Goal: Task Accomplishment & Management: Use online tool/utility

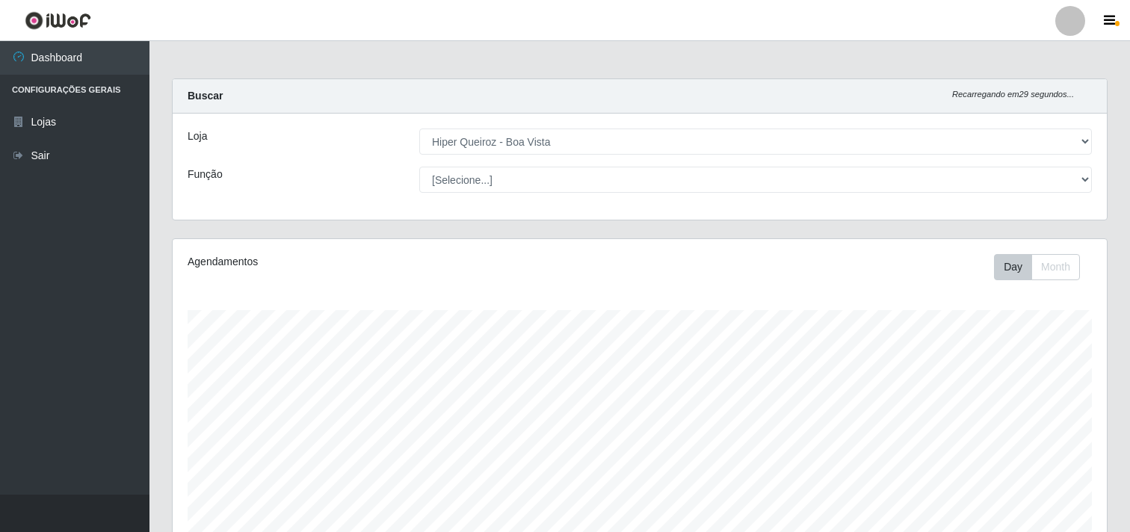
select select "514"
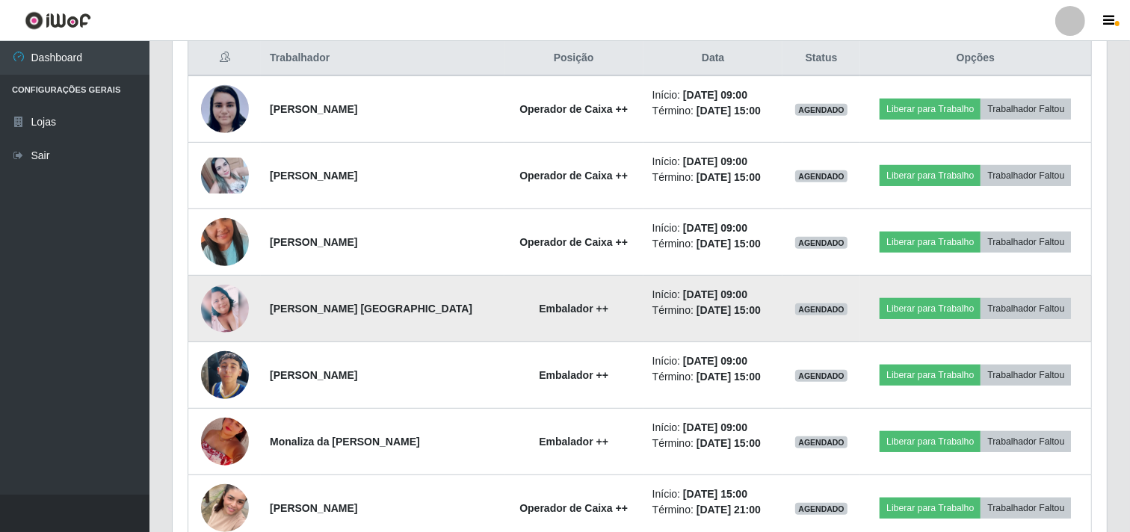
scroll to position [662, 0]
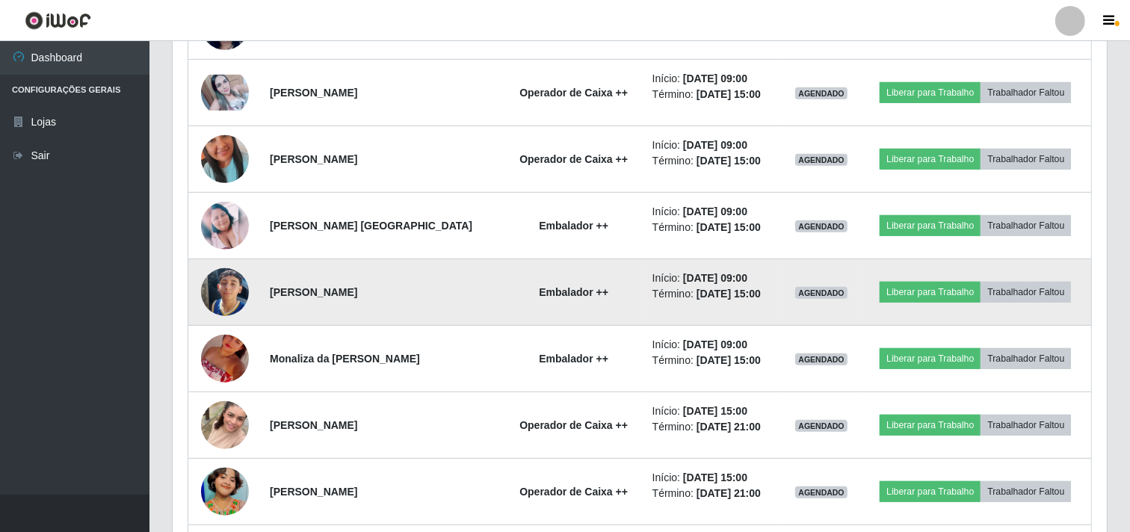
click at [229, 292] on img at bounding box center [225, 292] width 48 height 85
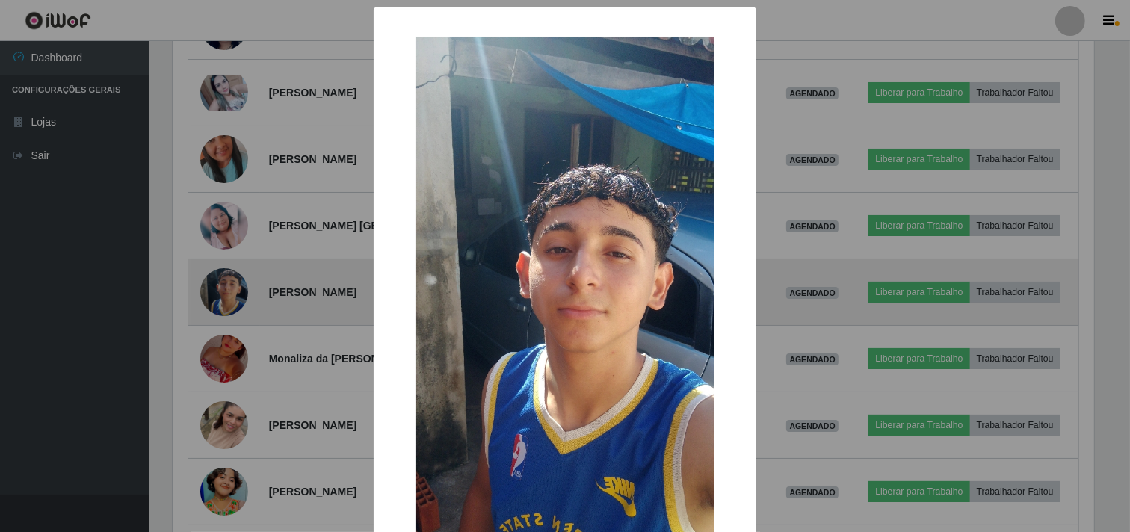
scroll to position [309, 924]
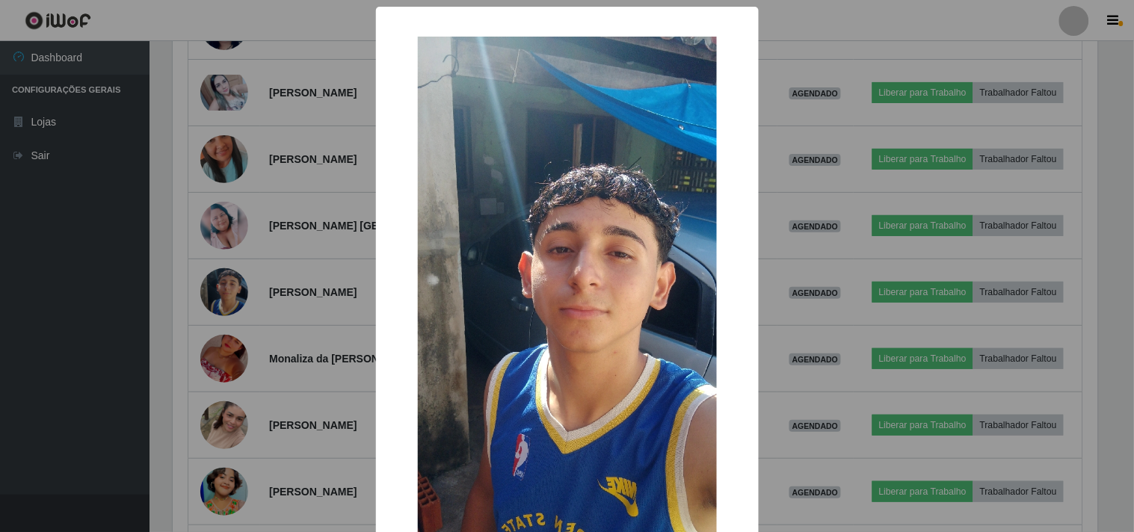
click at [79, 287] on div "× OK Cancel" at bounding box center [567, 266] width 1134 height 532
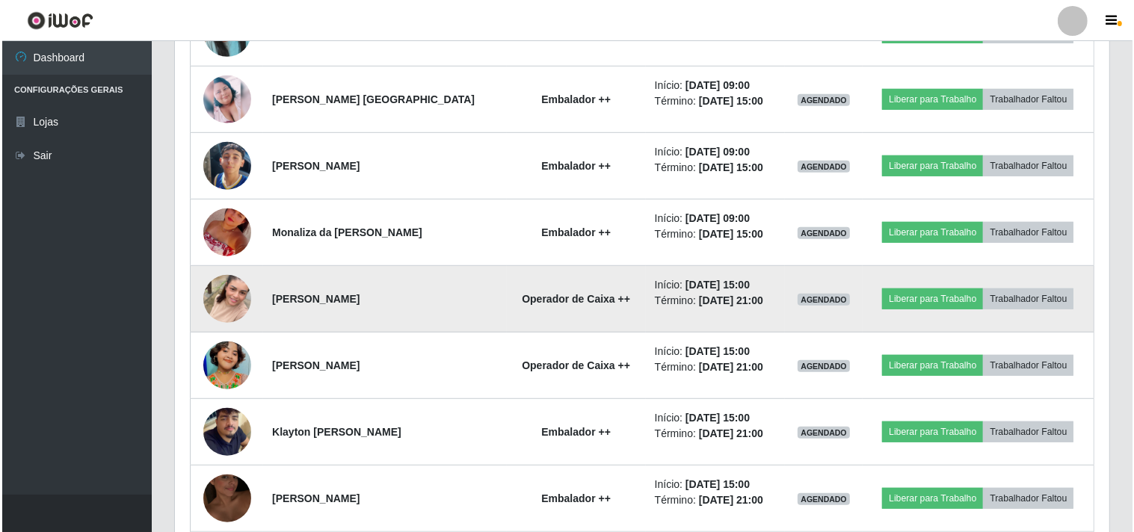
scroll to position [828, 0]
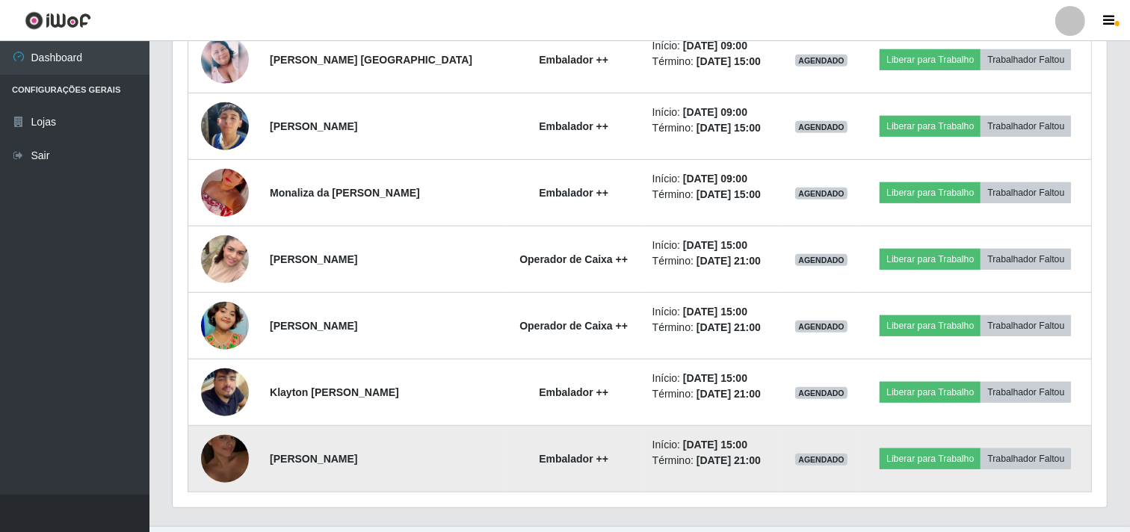
click at [230, 445] on img at bounding box center [225, 458] width 48 height 85
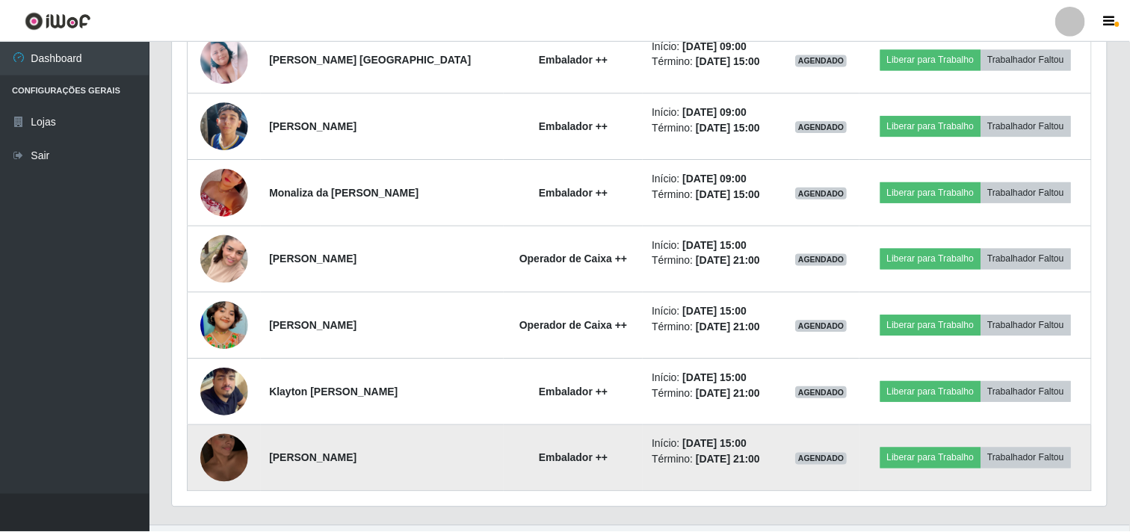
scroll to position [309, 924]
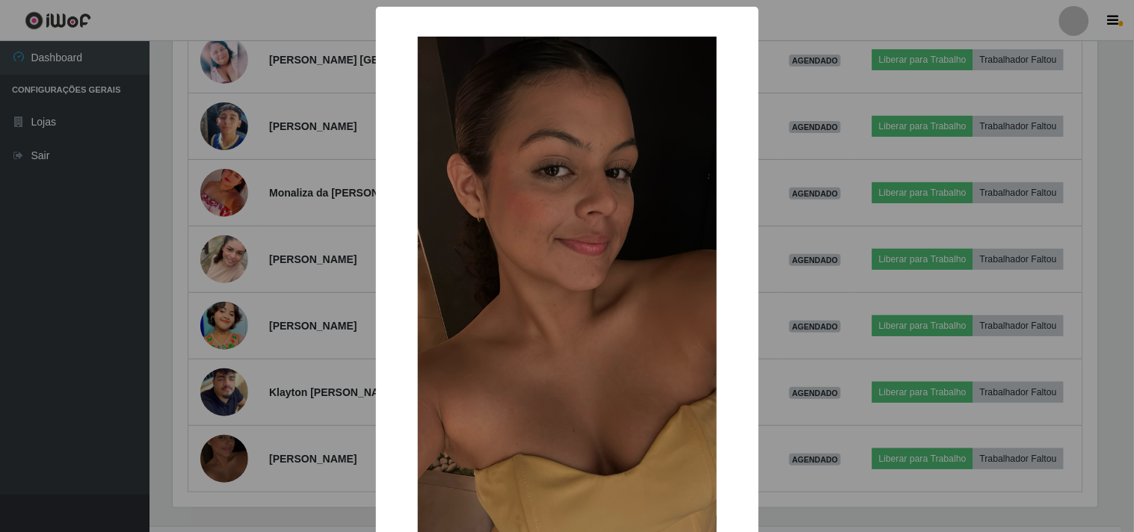
drag, startPoint x: 46, startPoint y: 226, endPoint x: 36, endPoint y: 155, distance: 71.7
click at [47, 210] on div "× OK Cancel" at bounding box center [567, 266] width 1134 height 532
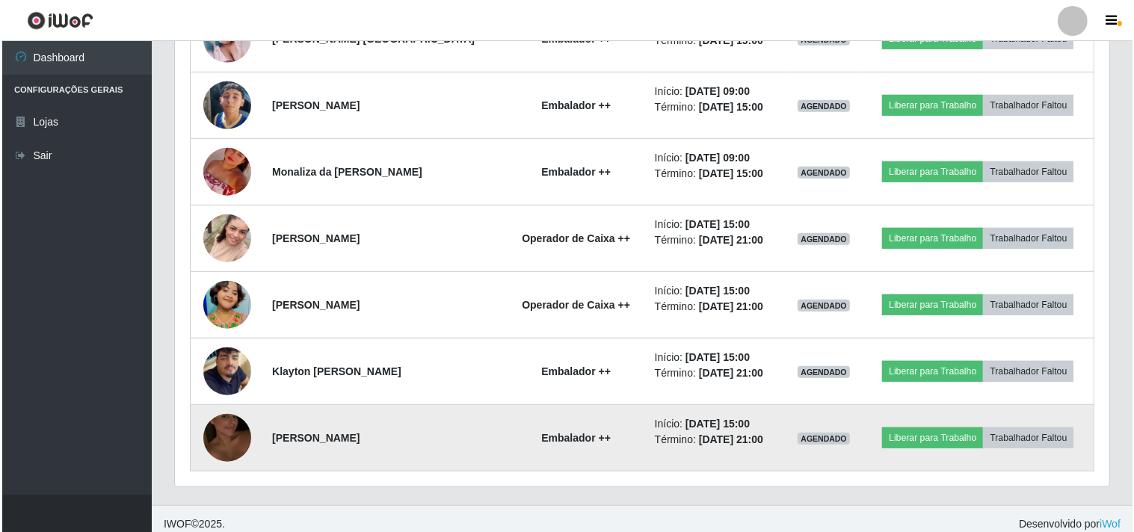
scroll to position [860, 0]
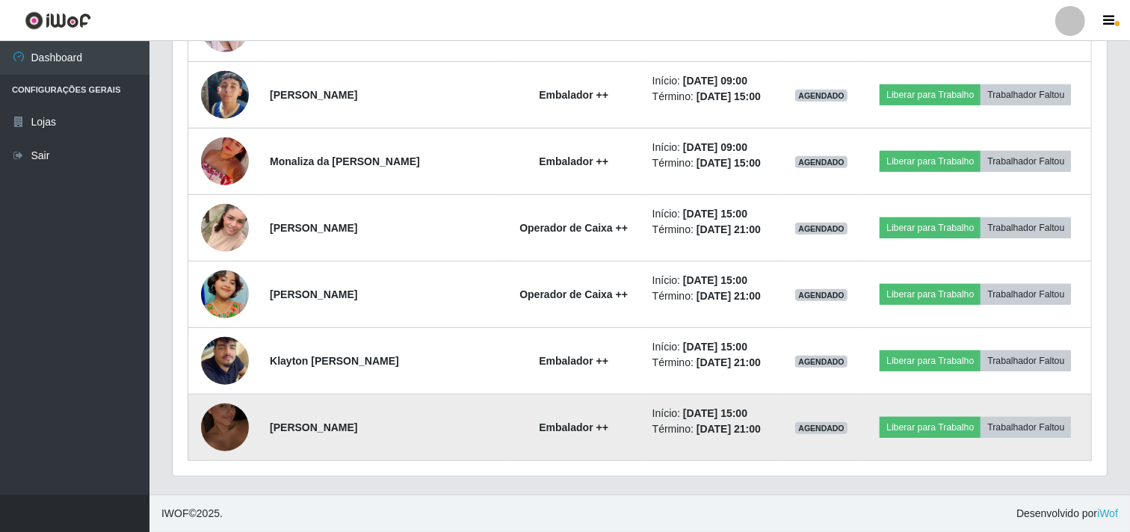
click at [226, 426] on img at bounding box center [225, 427] width 48 height 85
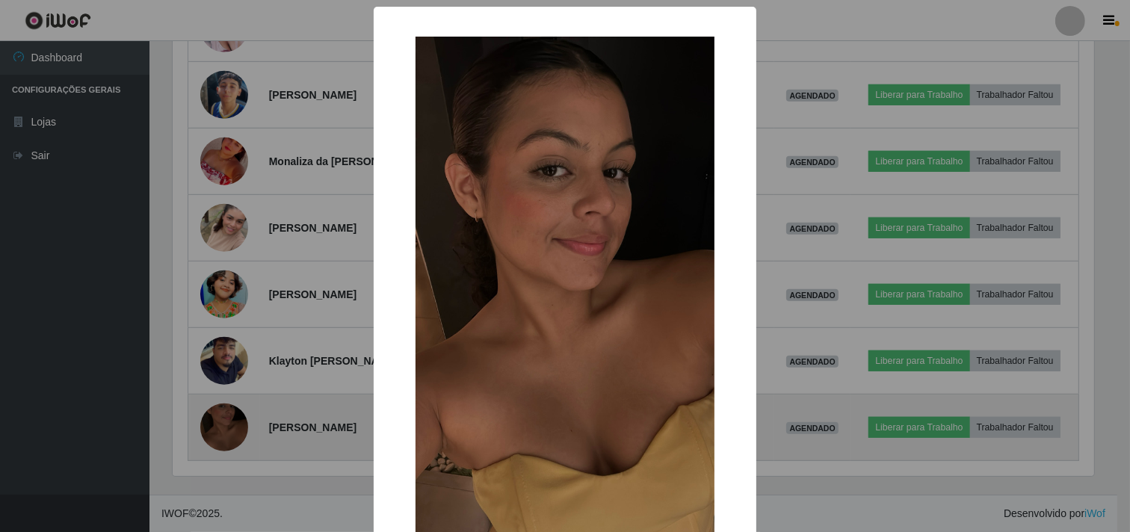
scroll to position [309, 924]
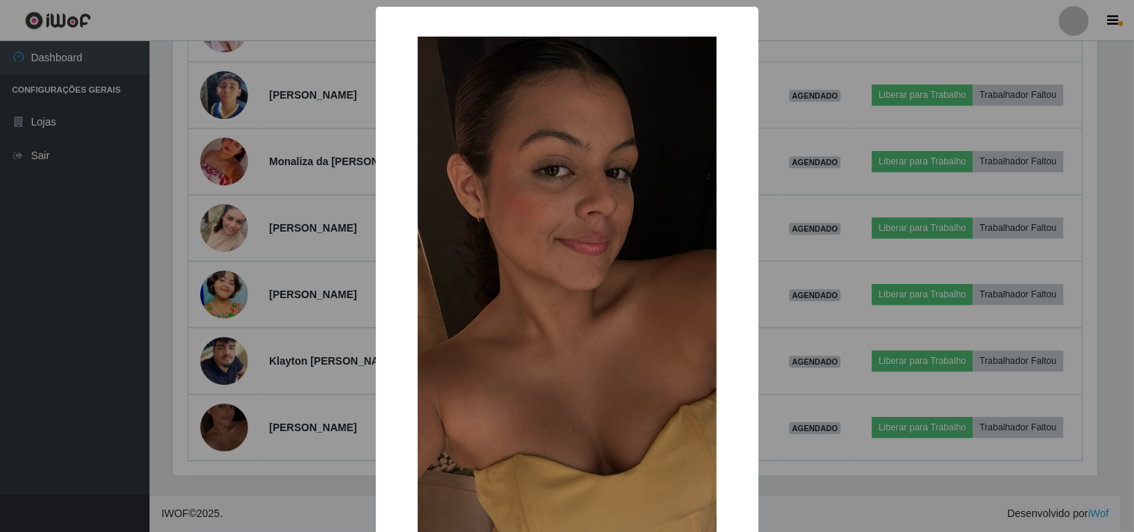
click at [123, 236] on div "× OK Cancel" at bounding box center [567, 266] width 1134 height 532
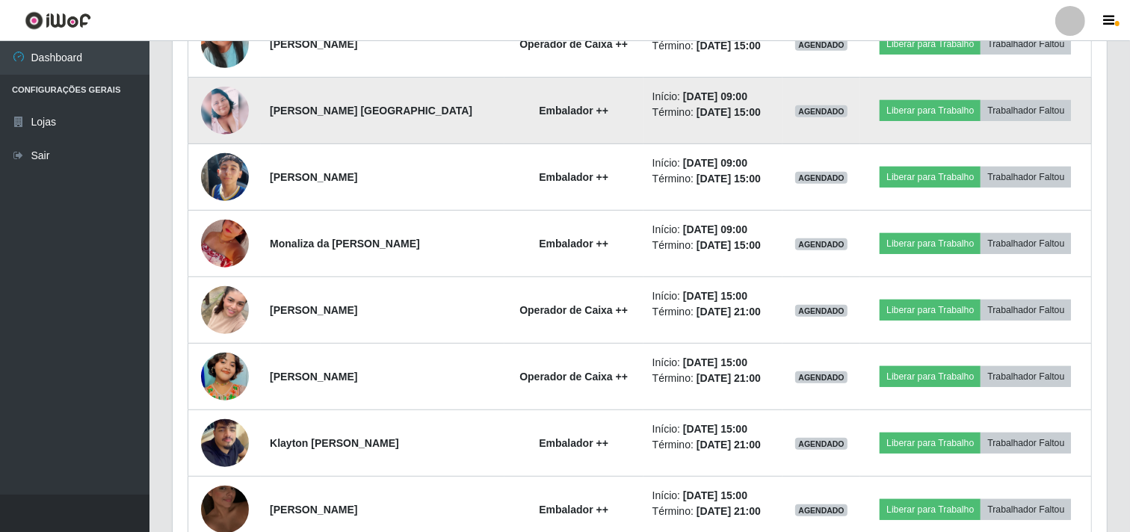
scroll to position [860, 0]
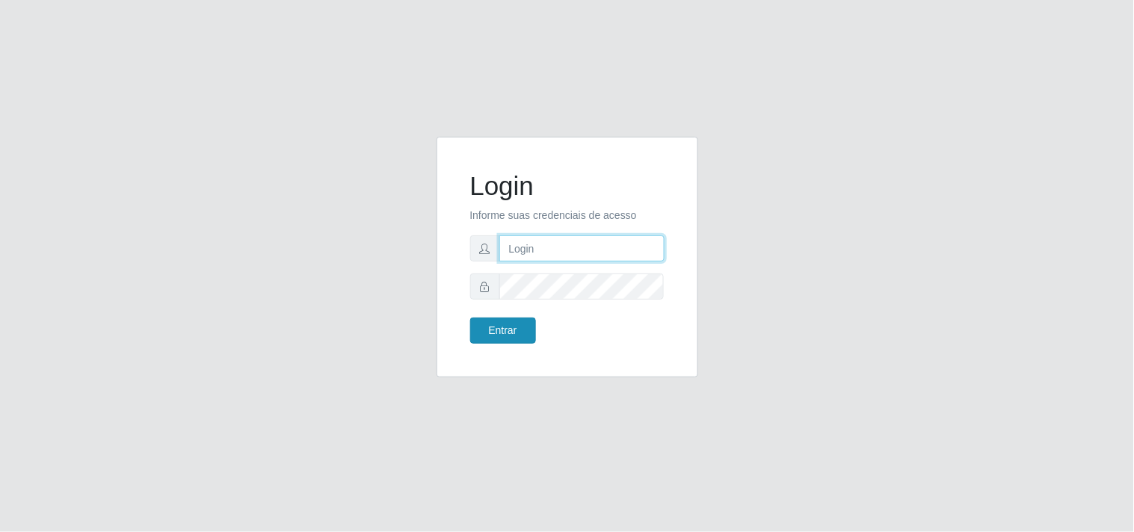
type input "[EMAIL_ADDRESS][DOMAIN_NAME]"
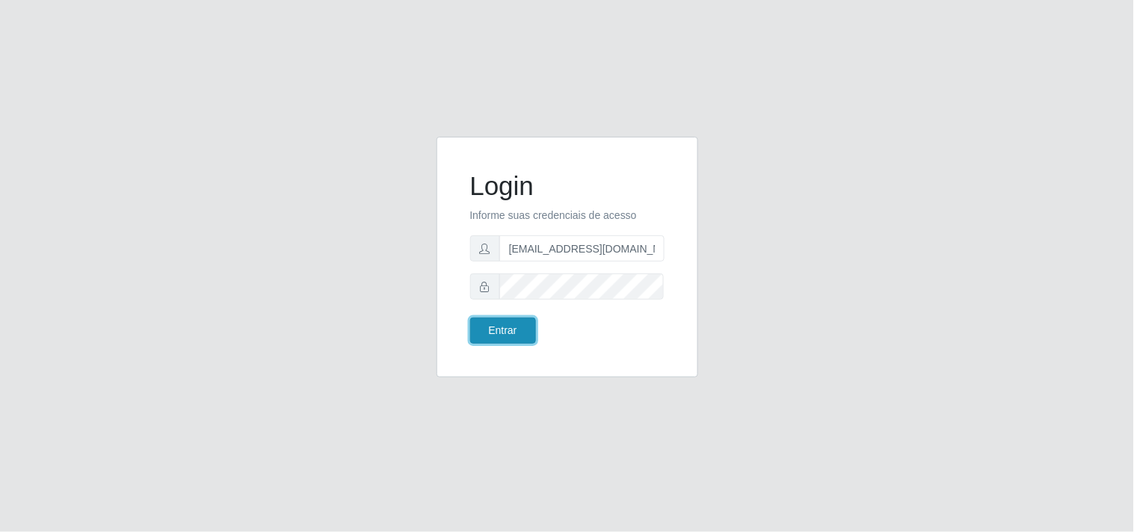
click at [484, 327] on button "Entrar" at bounding box center [503, 331] width 66 height 26
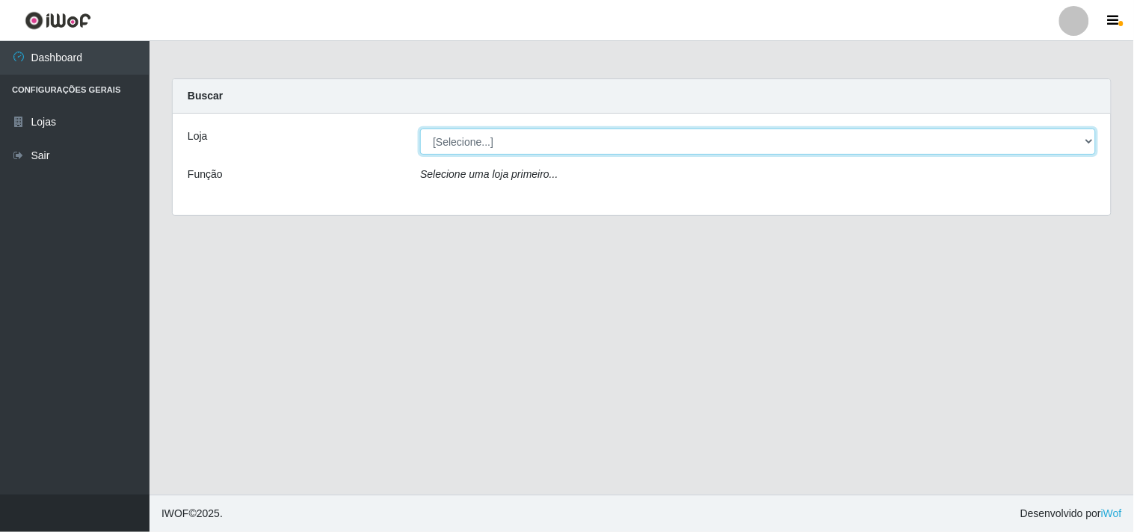
click at [1093, 132] on select "[Selecione...] Hiper Queiroz - [GEOGRAPHIC_DATA]" at bounding box center [758, 142] width 676 height 26
click at [1079, 139] on select "[Selecione...] Hiper Queiroz - [GEOGRAPHIC_DATA]" at bounding box center [758, 142] width 676 height 26
click at [930, 144] on select "[Selecione...] Hiper Queiroz - [GEOGRAPHIC_DATA]" at bounding box center [758, 142] width 676 height 26
select select "514"
click at [420, 129] on select "[Selecione...] Hiper Queiroz - [GEOGRAPHIC_DATA]" at bounding box center [758, 142] width 676 height 26
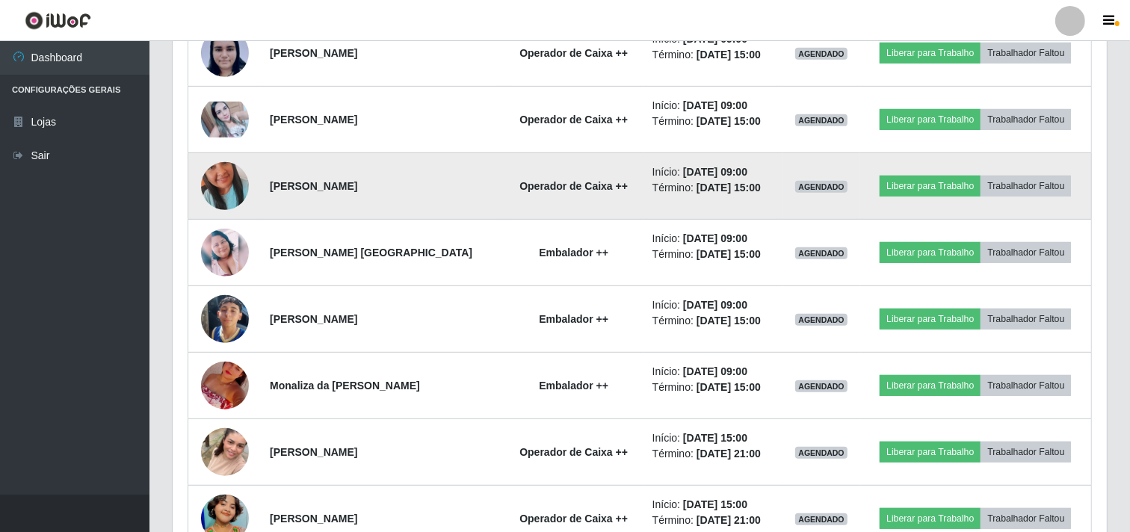
scroll to position [664, 0]
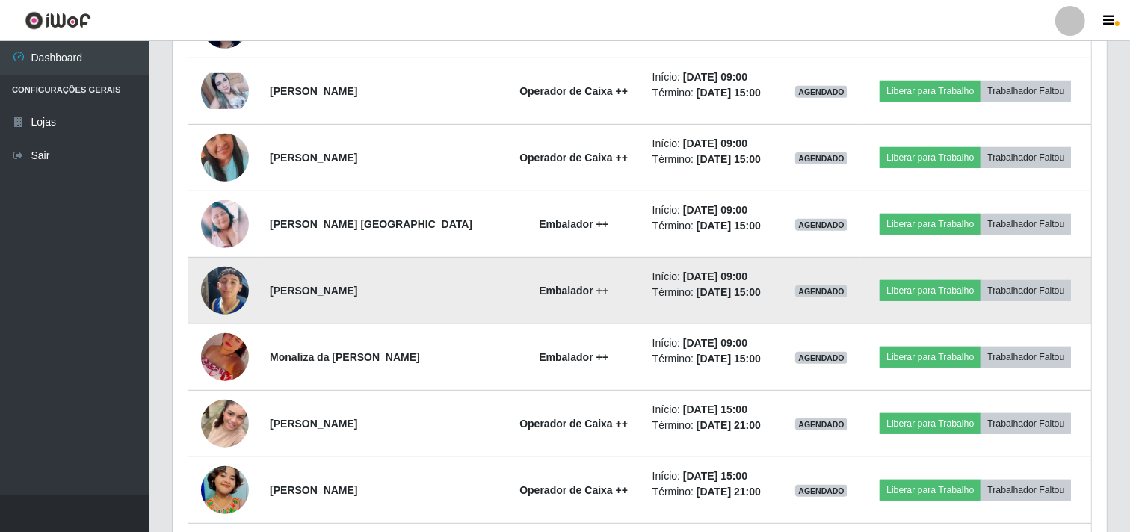
click at [232, 279] on img at bounding box center [225, 290] width 48 height 85
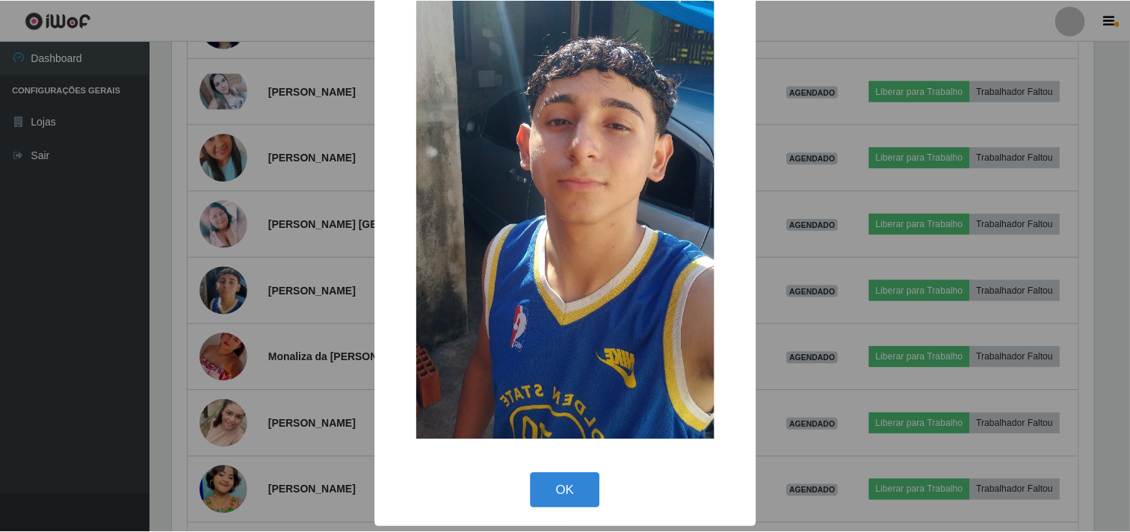
scroll to position [129, 0]
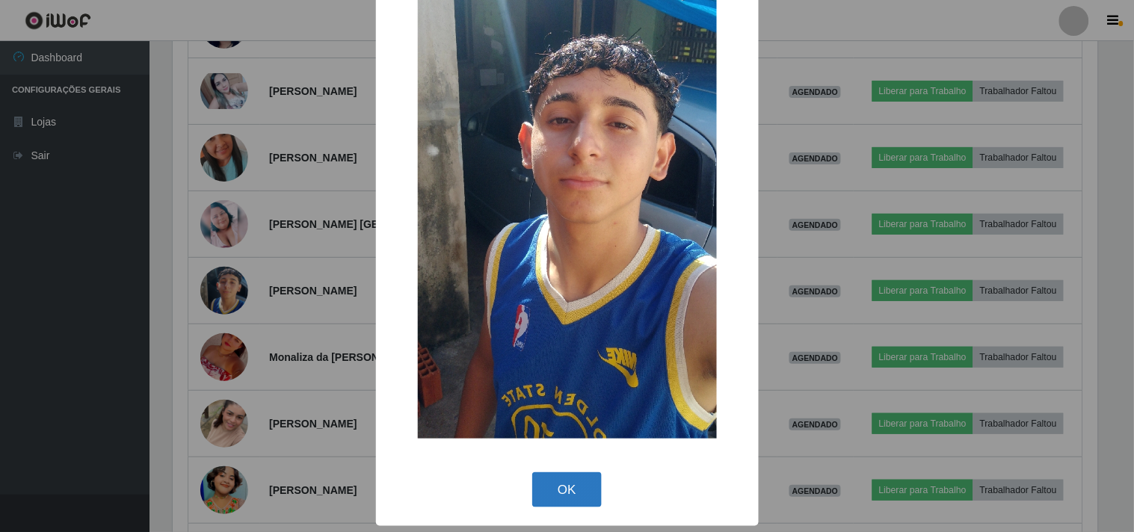
click at [556, 497] on button "OK" at bounding box center [566, 489] width 69 height 35
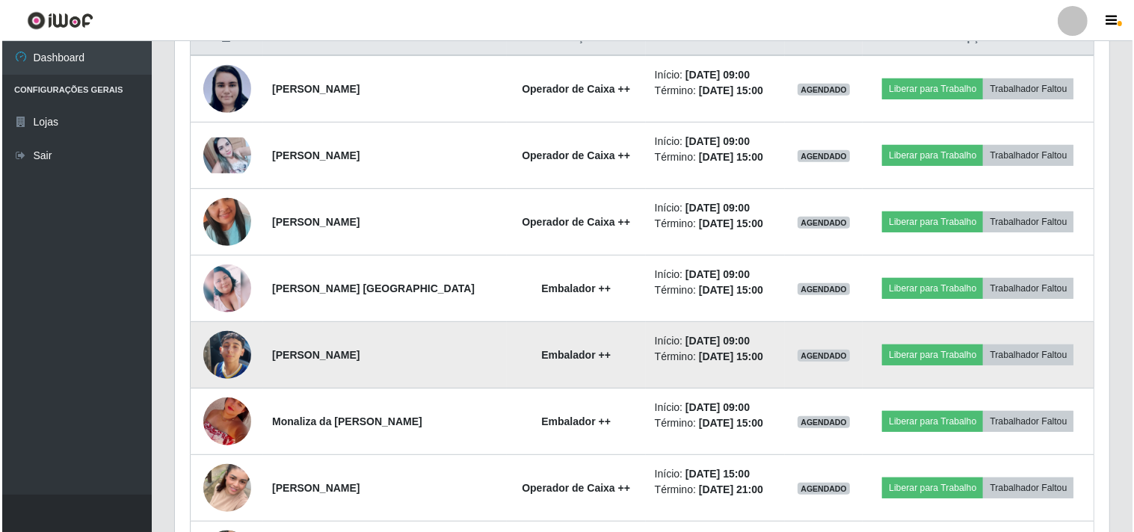
scroll to position [581, 0]
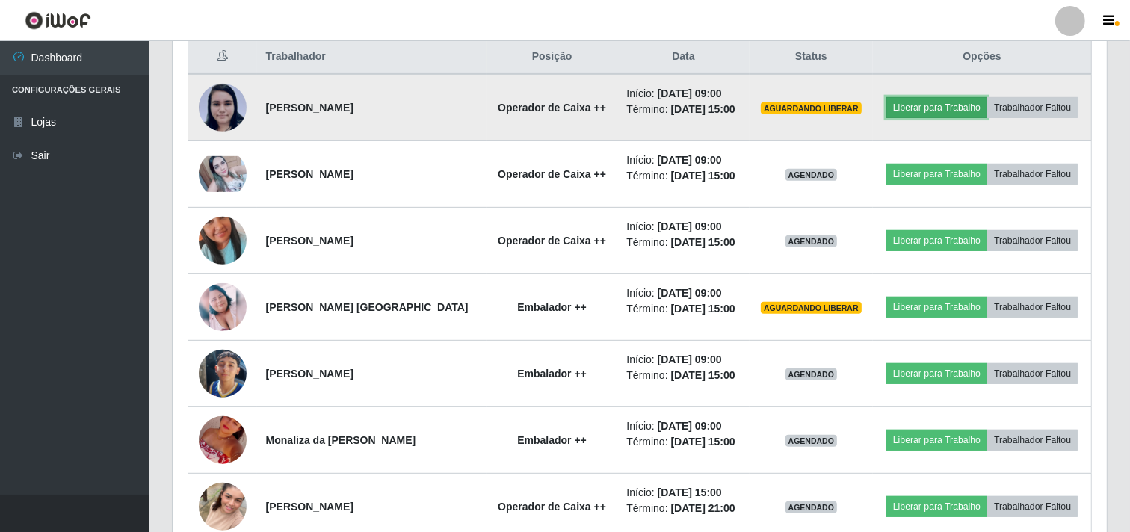
click at [920, 105] on button "Liberar para Trabalho" at bounding box center [936, 107] width 101 height 21
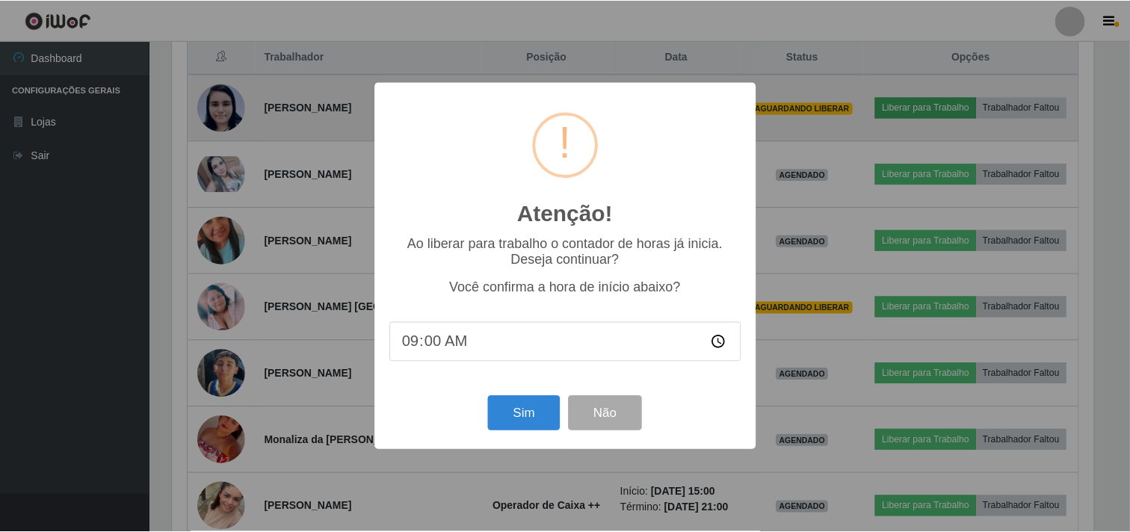
scroll to position [309, 924]
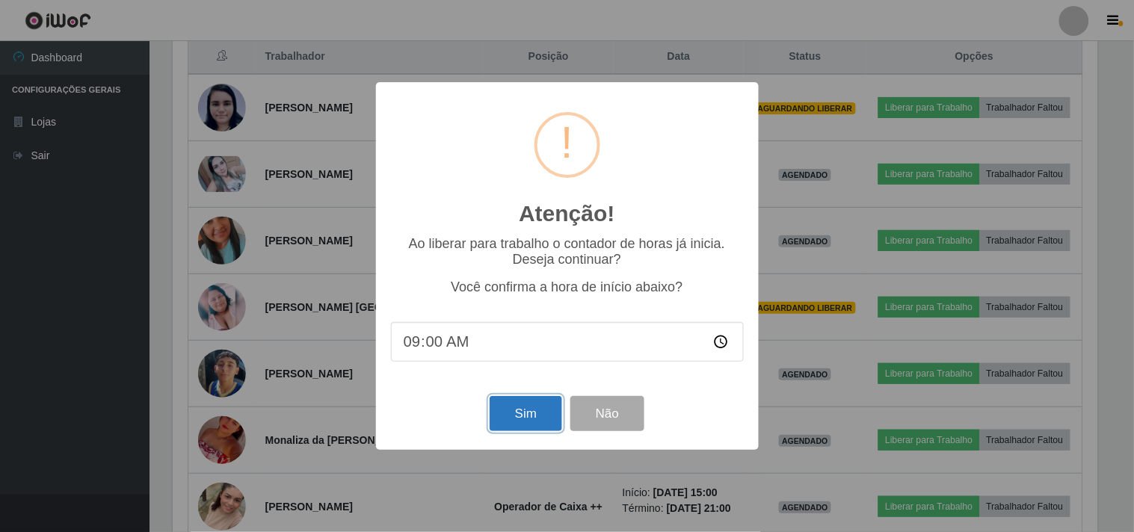
click at [521, 427] on button "Sim" at bounding box center [525, 413] width 72 height 35
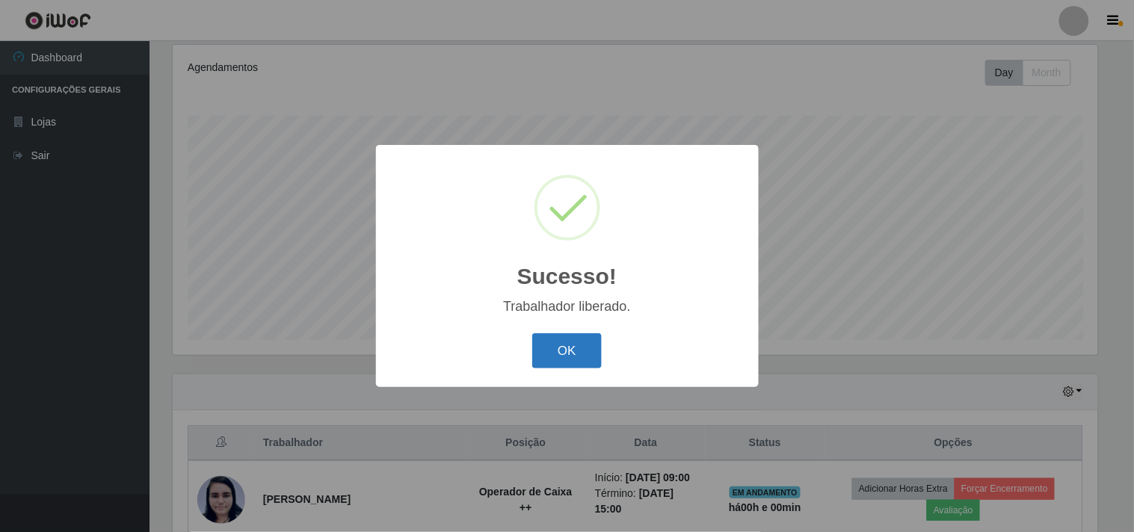
click at [579, 346] on button "OK" at bounding box center [566, 350] width 69 height 35
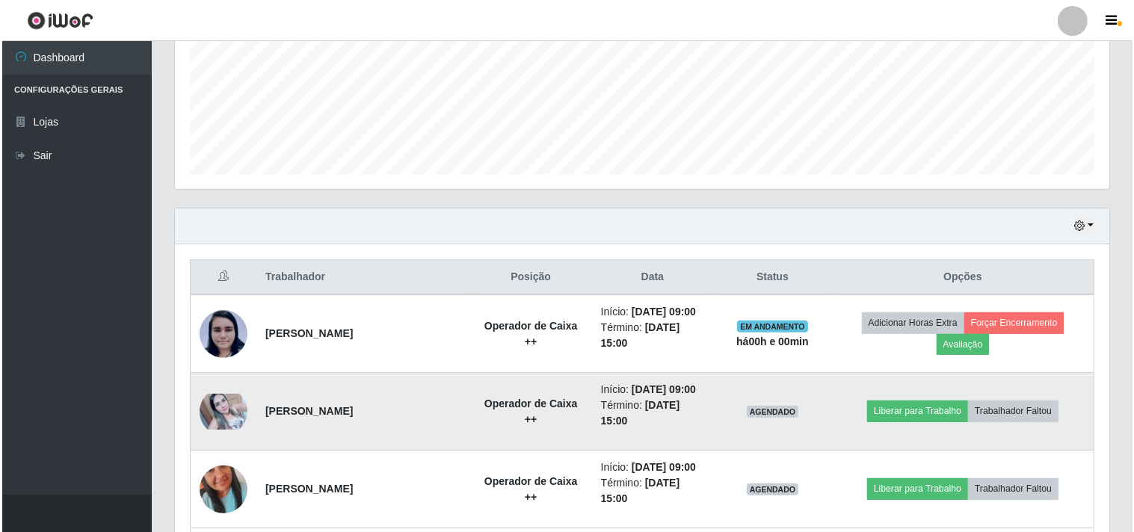
scroll to position [443, 0]
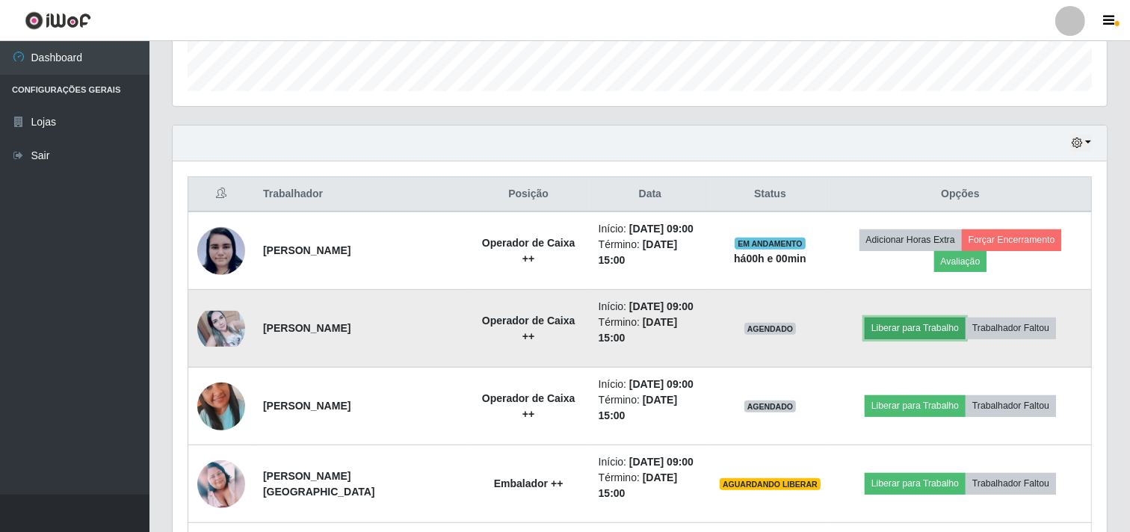
click at [901, 330] on button "Liberar para Trabalho" at bounding box center [915, 328] width 101 height 21
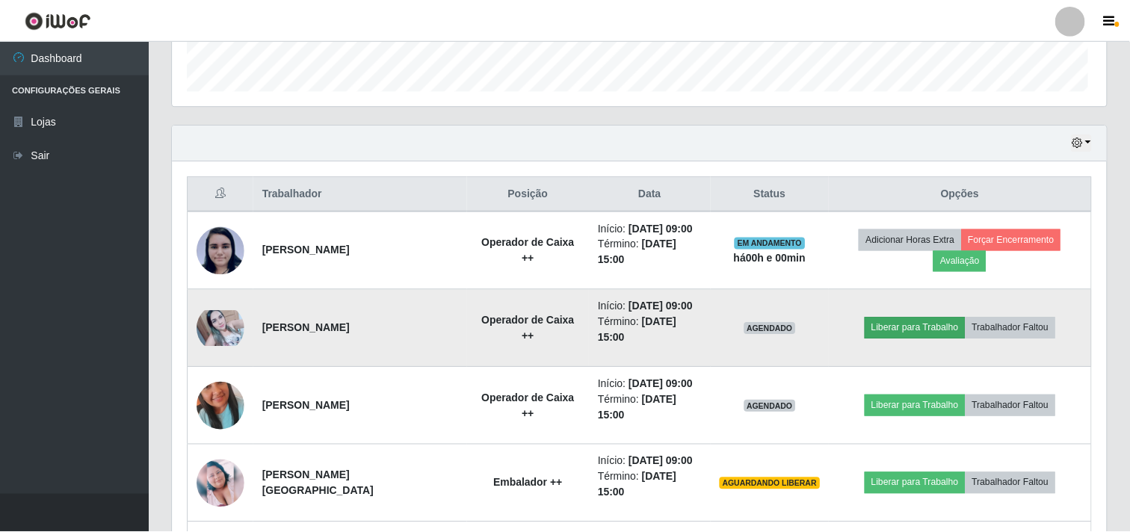
scroll to position [309, 924]
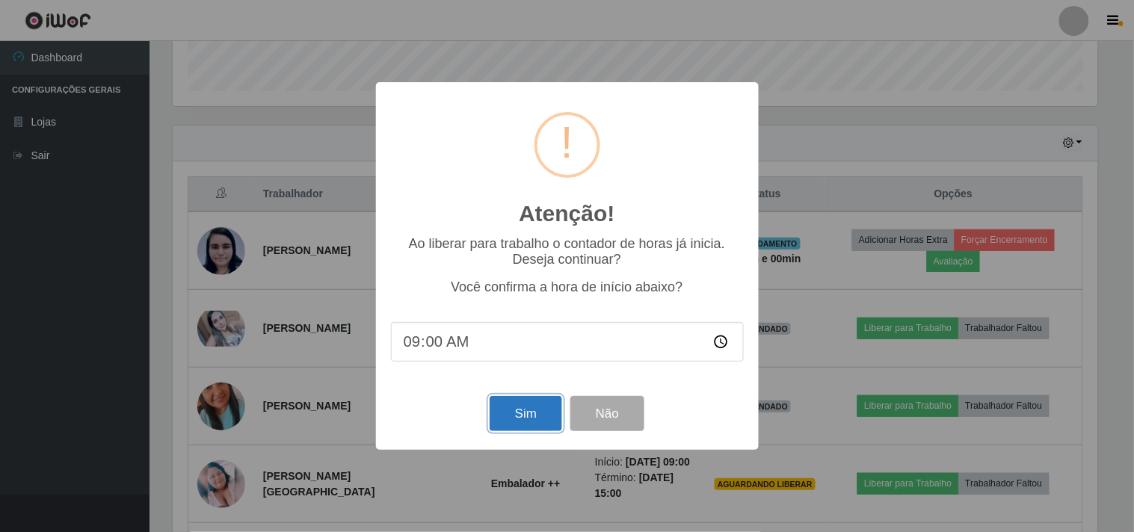
click at [534, 401] on button "Sim" at bounding box center [525, 413] width 72 height 35
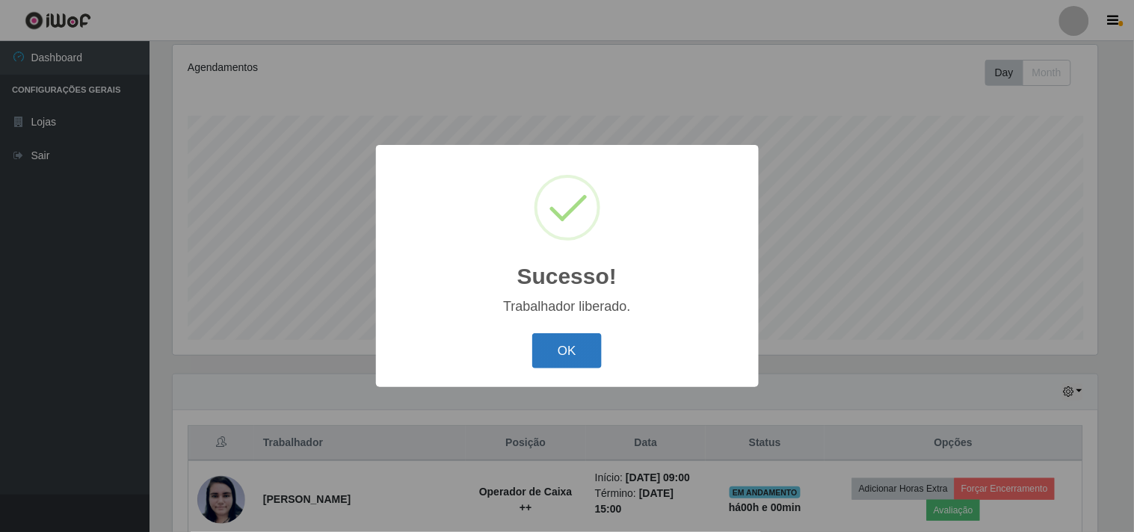
click at [563, 348] on button "OK" at bounding box center [566, 350] width 69 height 35
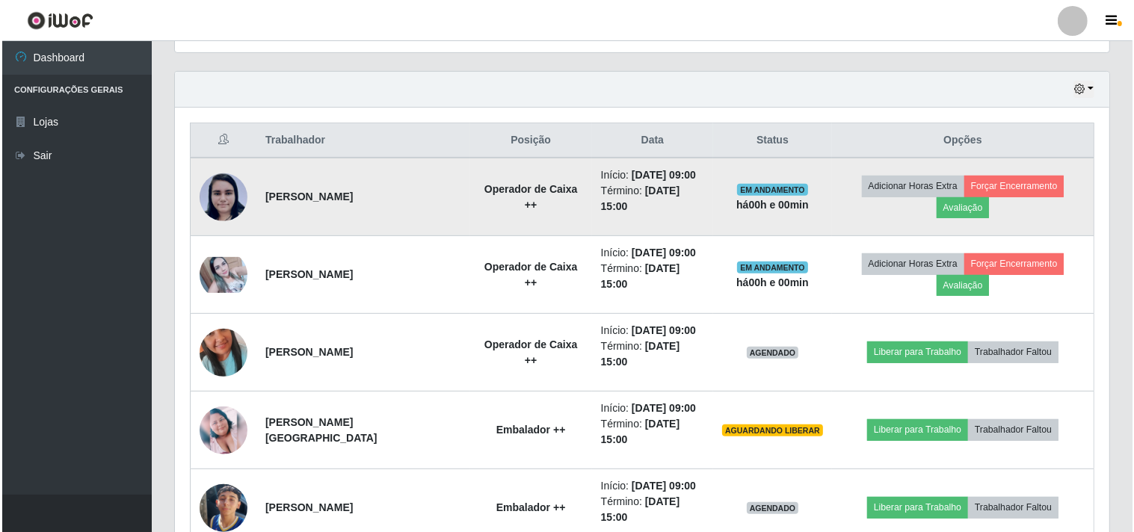
scroll to position [526, 0]
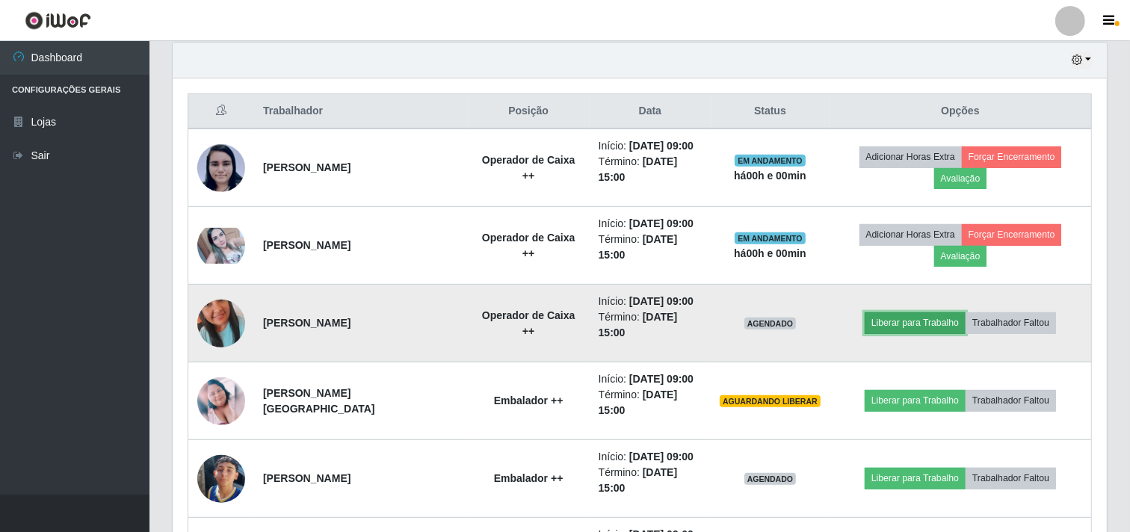
click at [889, 324] on button "Liberar para Trabalho" at bounding box center [915, 322] width 101 height 21
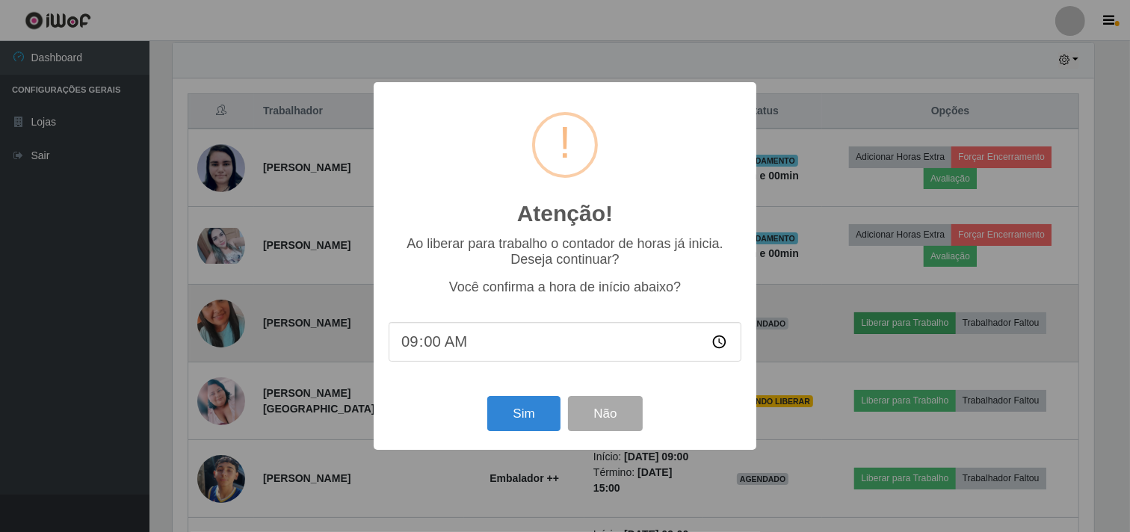
scroll to position [309, 924]
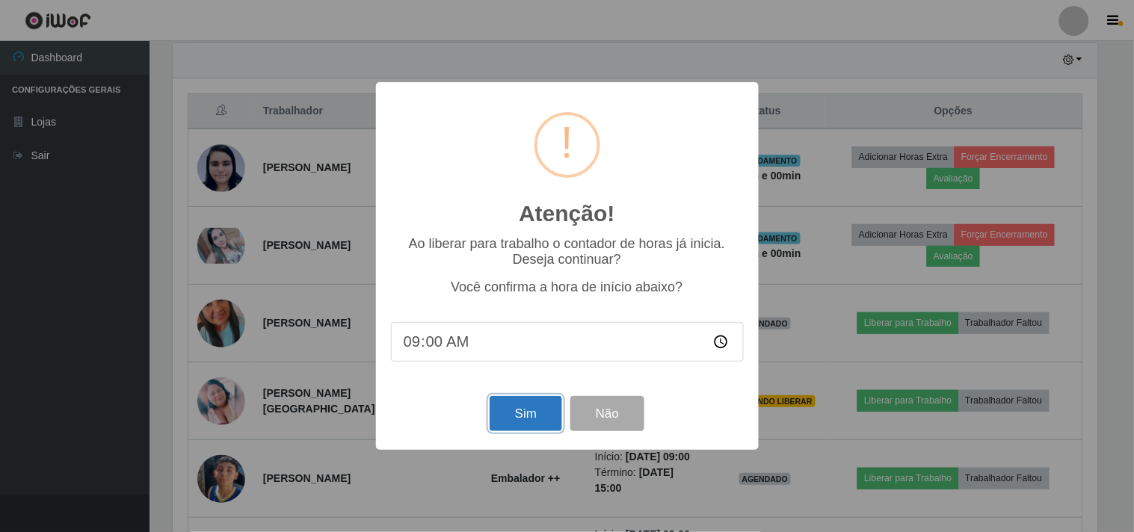
click at [498, 422] on button "Sim" at bounding box center [525, 413] width 72 height 35
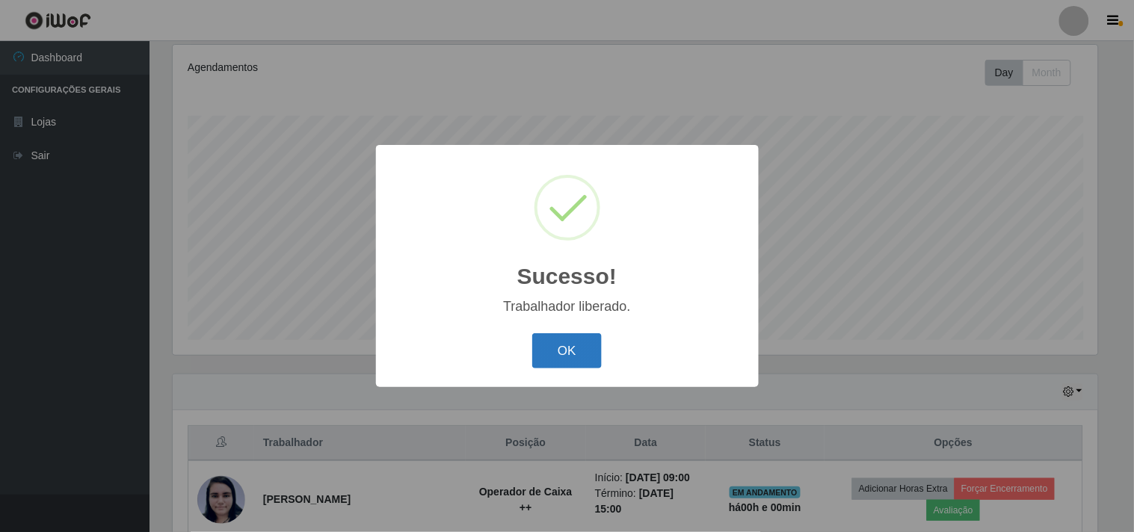
click at [589, 361] on button "OK" at bounding box center [566, 350] width 69 height 35
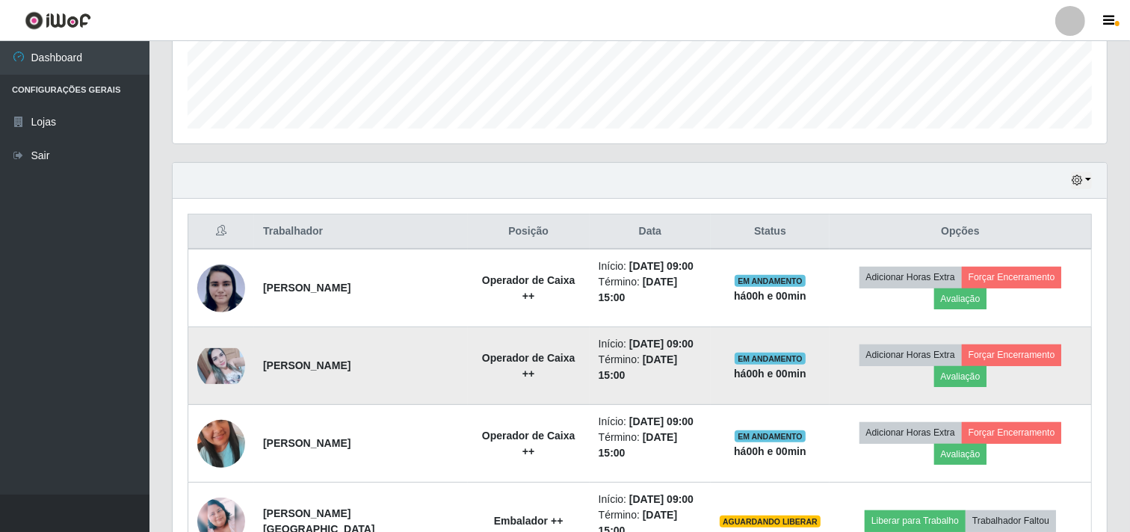
scroll to position [0, 0]
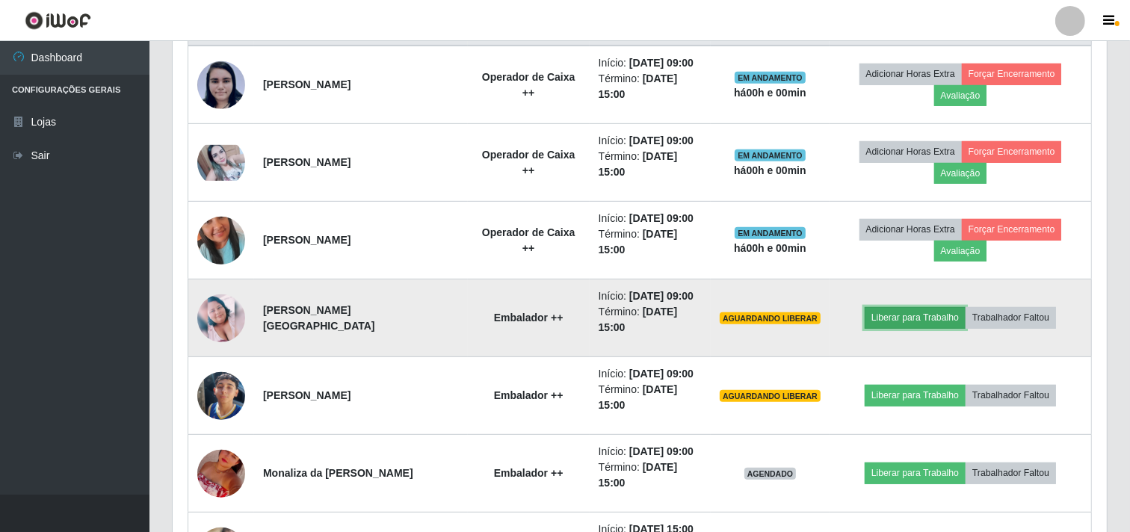
click at [880, 312] on button "Liberar para Trabalho" at bounding box center [915, 317] width 101 height 21
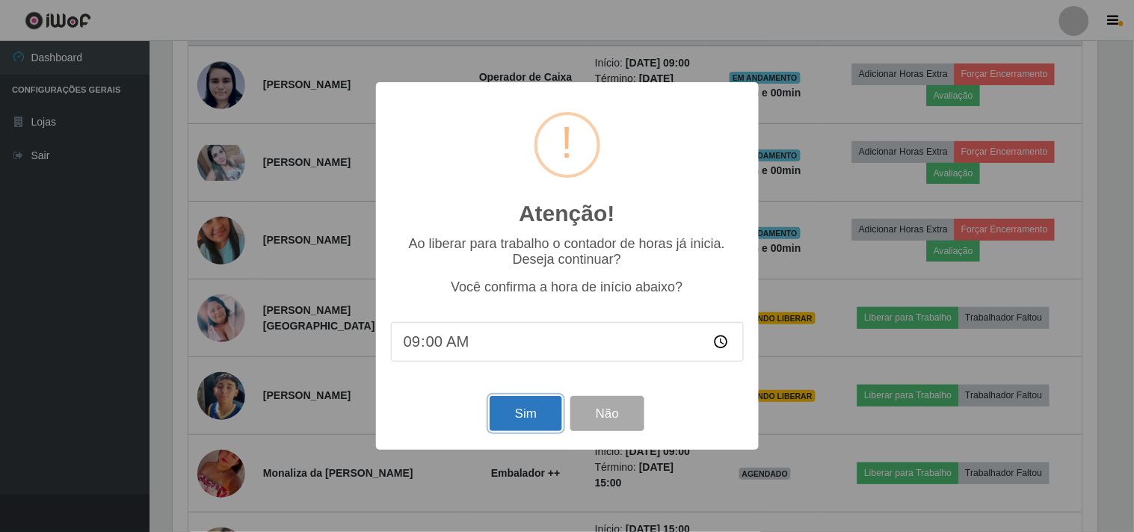
click at [543, 421] on button "Sim" at bounding box center [525, 413] width 72 height 35
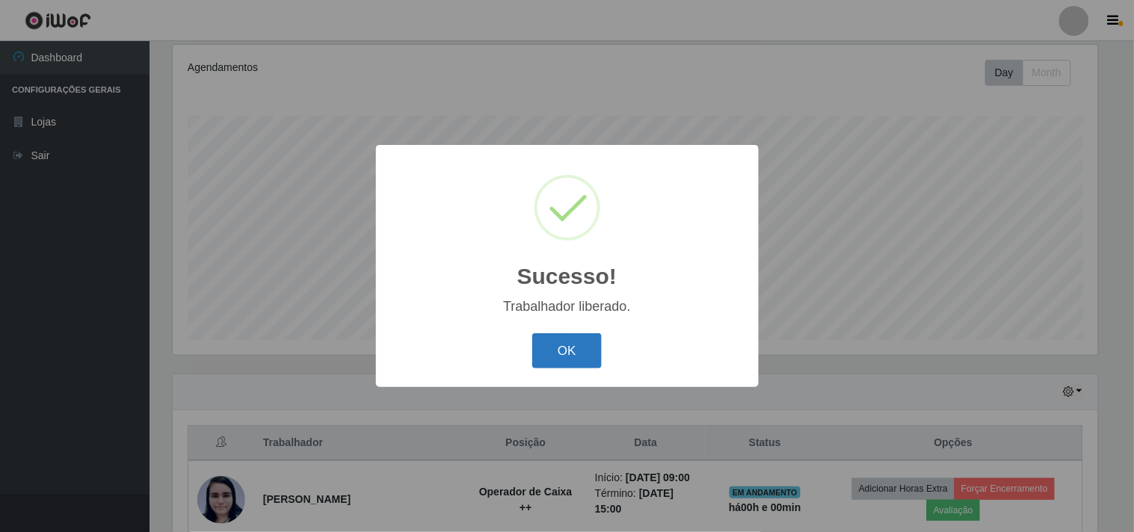
click at [563, 351] on button "OK" at bounding box center [566, 350] width 69 height 35
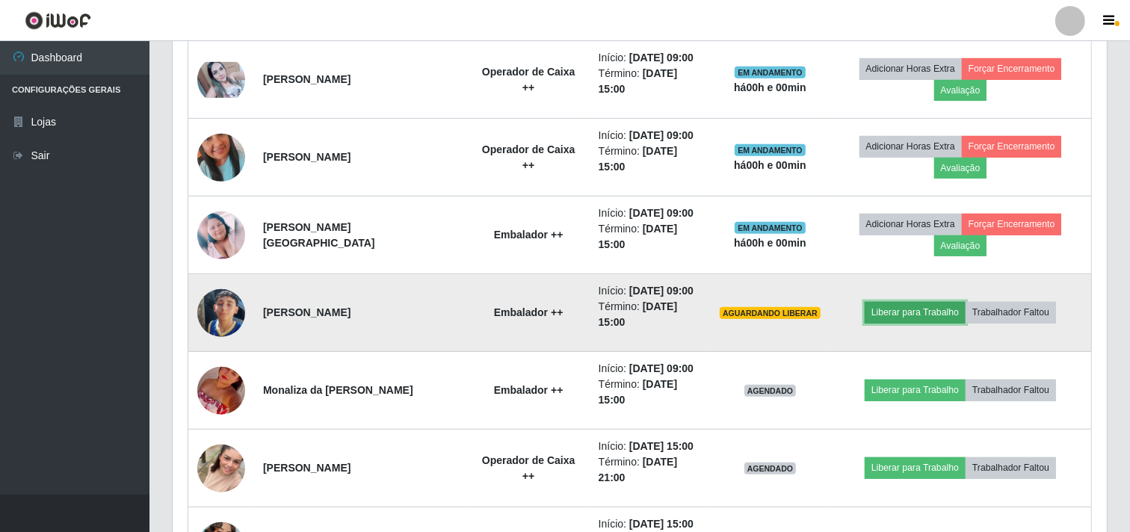
click at [886, 312] on button "Liberar para Trabalho" at bounding box center [915, 312] width 101 height 21
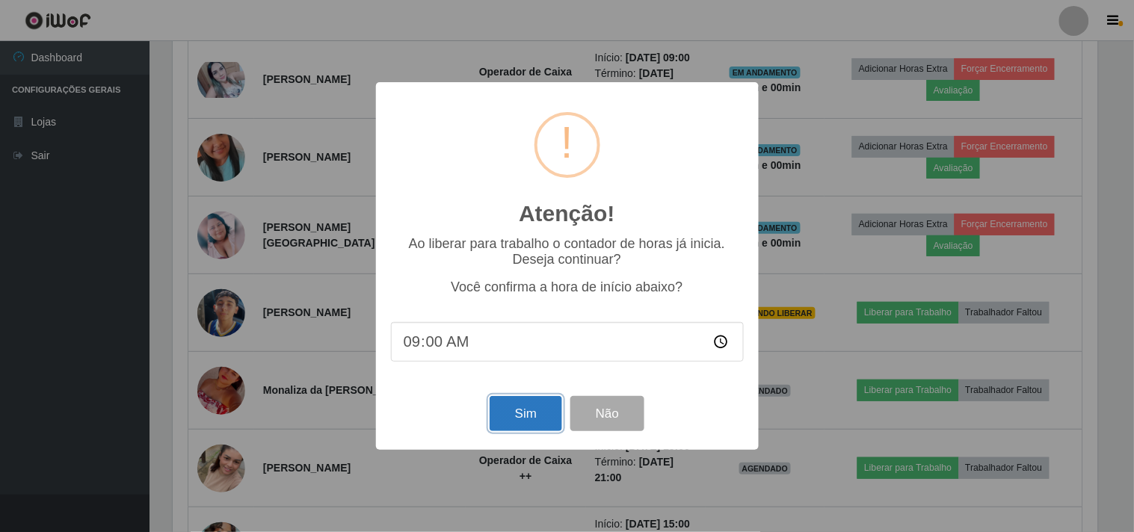
click at [519, 412] on button "Sim" at bounding box center [525, 413] width 72 height 35
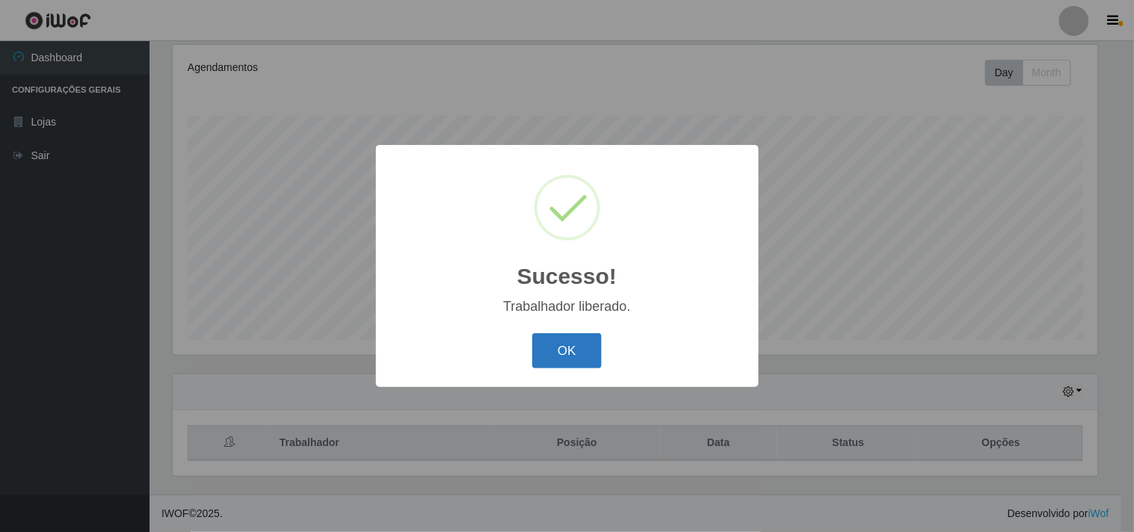
click at [592, 342] on button "OK" at bounding box center [566, 350] width 69 height 35
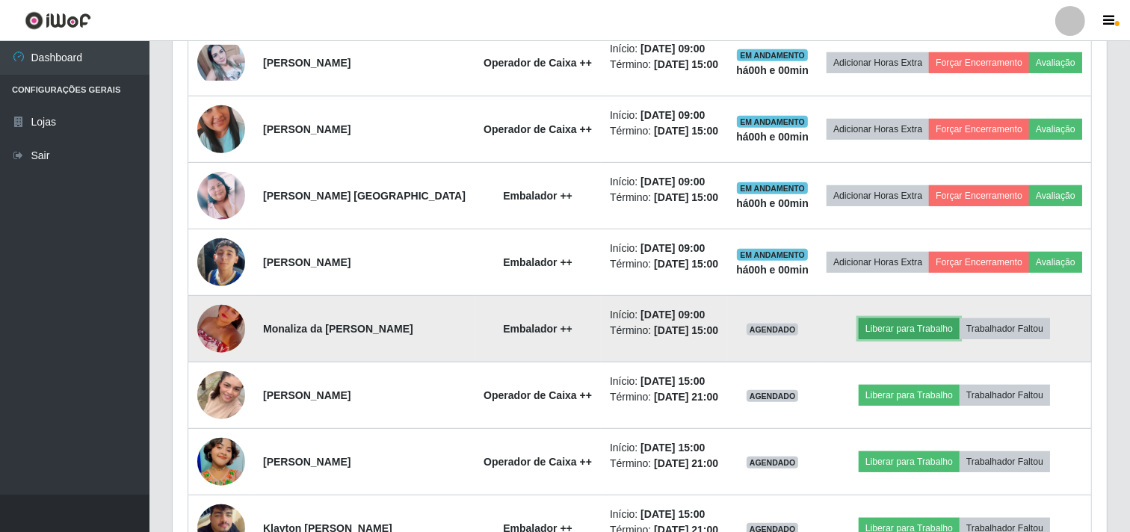
click at [880, 339] on button "Liberar para Trabalho" at bounding box center [909, 328] width 101 height 21
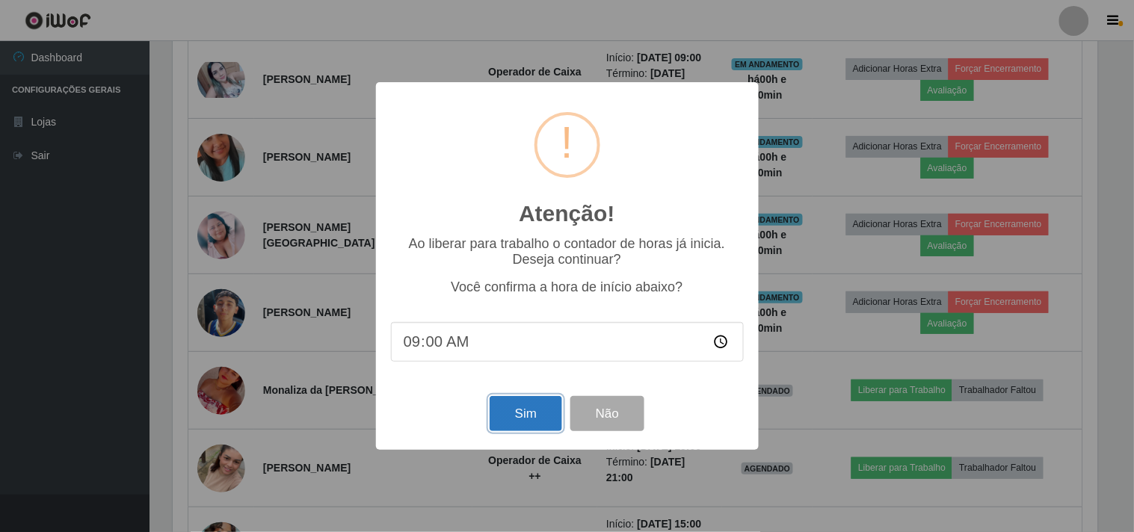
click at [499, 416] on button "Sim" at bounding box center [525, 413] width 72 height 35
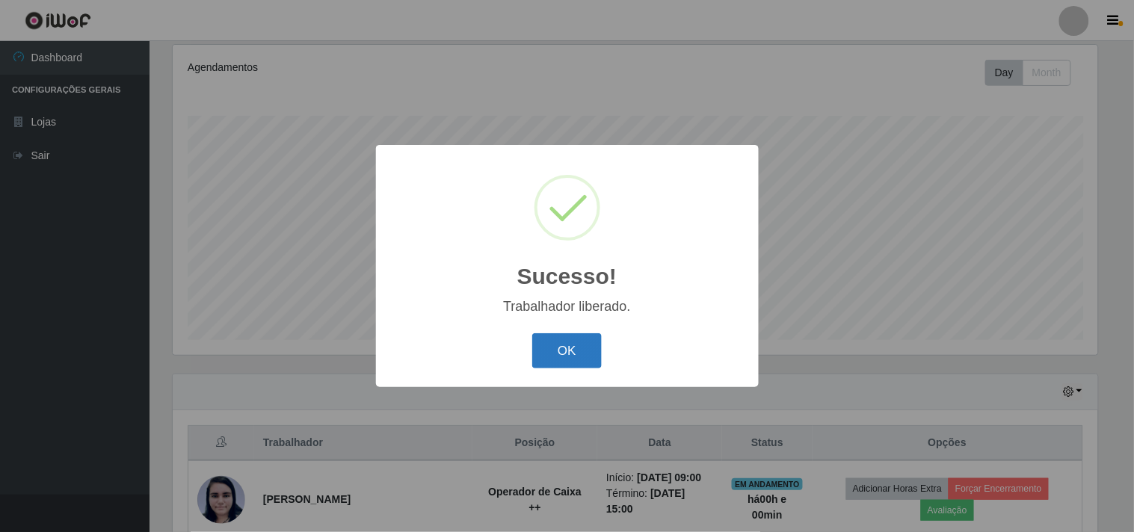
click at [562, 359] on button "OK" at bounding box center [566, 350] width 69 height 35
